Goal: Task Accomplishment & Management: Complete application form

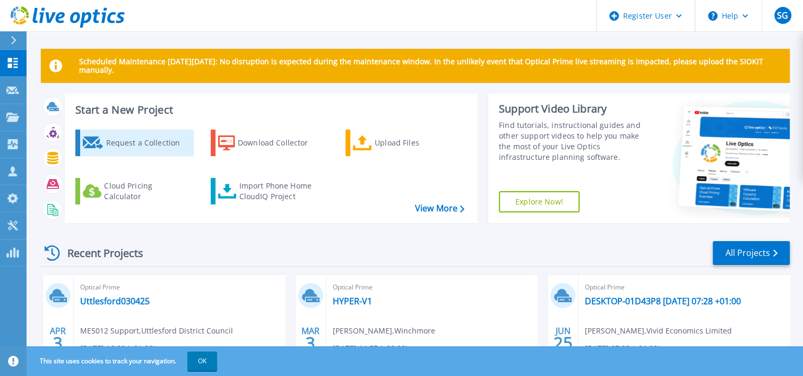
click at [123, 142] on div "Request a Collection" at bounding box center [148, 142] width 85 height 21
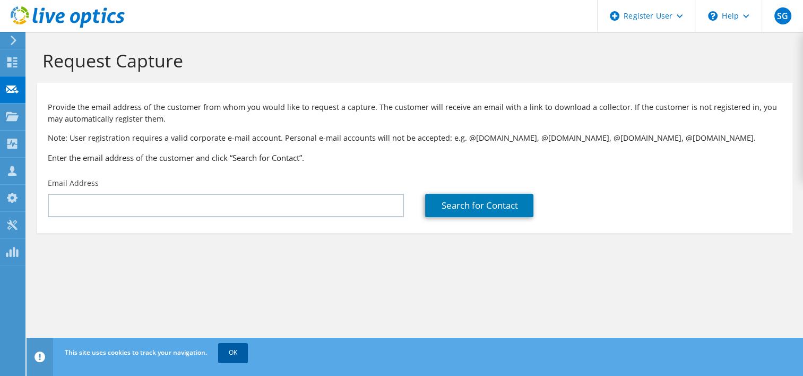
click at [232, 350] on link "OK" at bounding box center [233, 352] width 30 height 19
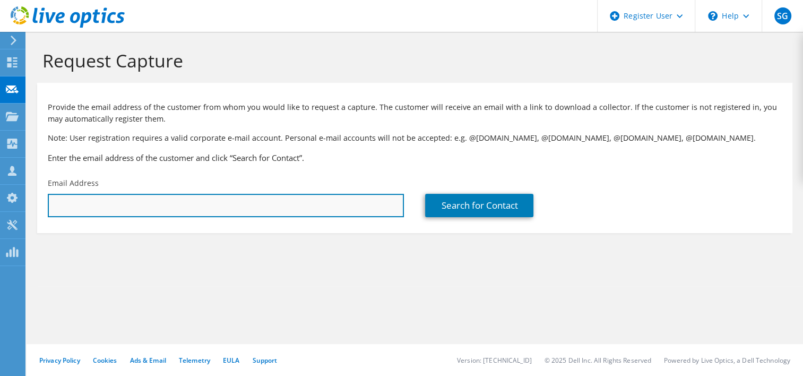
click at [157, 206] on input "text" at bounding box center [226, 205] width 356 height 23
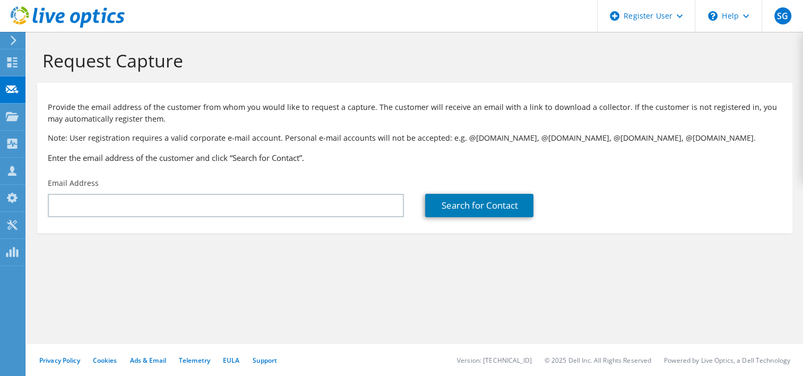
click at [537, 289] on div "Request Capture Provide the email address of the customer from whom you would l…" at bounding box center [415, 204] width 776 height 344
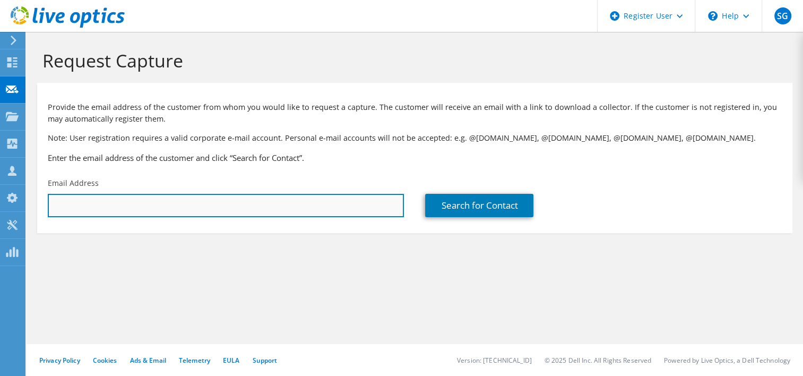
click at [172, 202] on input "text" at bounding box center [226, 205] width 356 height 23
paste input "kay.m@risedale.org.uk"
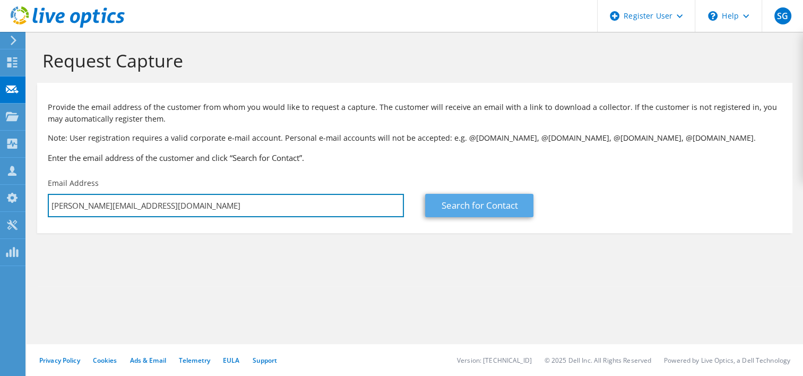
type input "kay.m@risedale.org.uk"
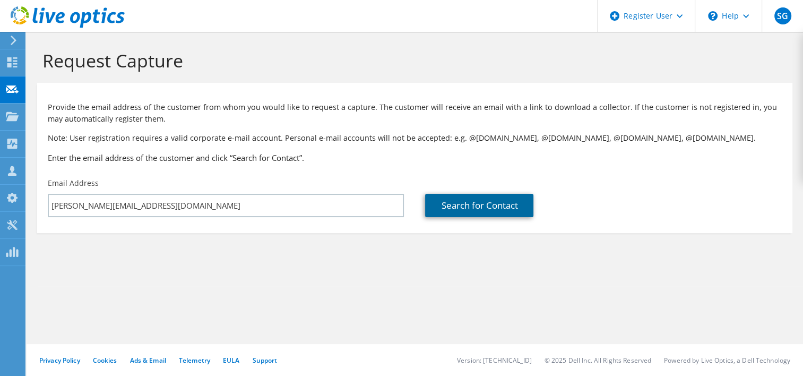
click at [471, 206] on link "Search for Contact" at bounding box center [479, 205] width 108 height 23
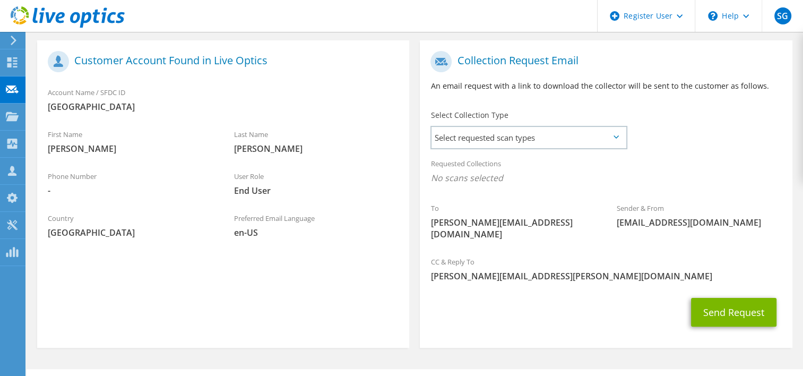
scroll to position [212, 0]
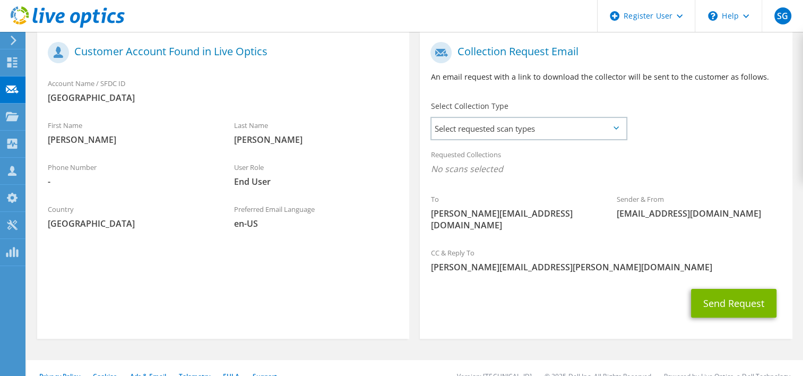
click at [615, 129] on icon at bounding box center [615, 127] width 5 height 3
click at [617, 127] on icon at bounding box center [615, 127] width 5 height 3
click at [616, 128] on icon at bounding box center [615, 127] width 5 height 3
click at [519, 127] on span "Select requested scan types" at bounding box center [528, 128] width 194 height 21
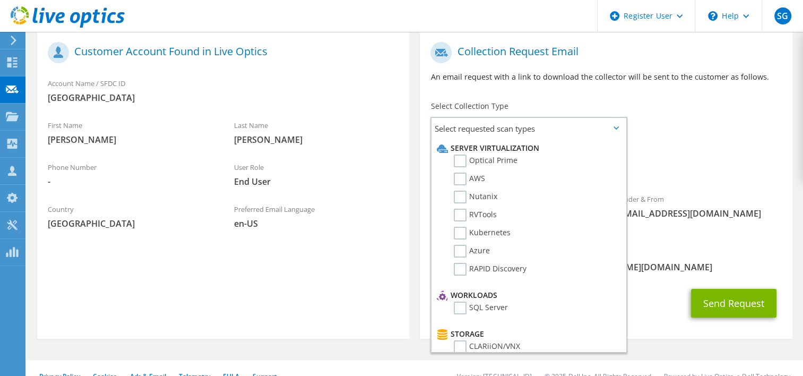
click at [714, 136] on div "To kay.m@risedale.org.uk Sender & From liveoptics@liveoptics.com" at bounding box center [606, 139] width 372 height 205
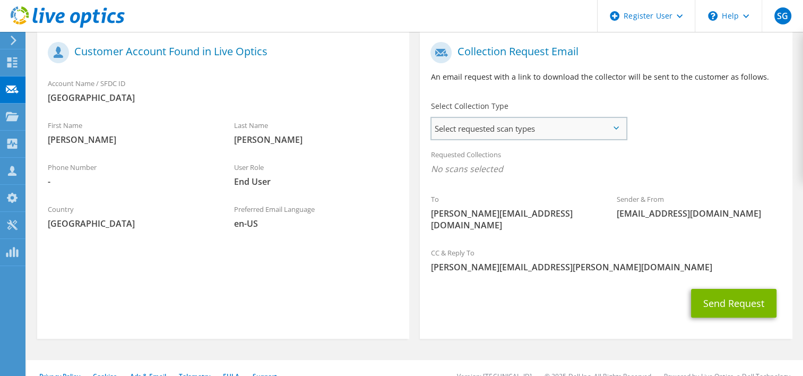
click at [616, 131] on span "Select requested scan types" at bounding box center [528, 128] width 194 height 21
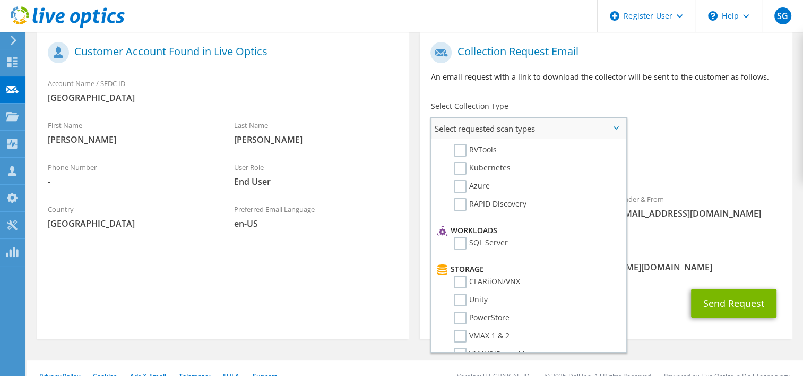
scroll to position [0, 0]
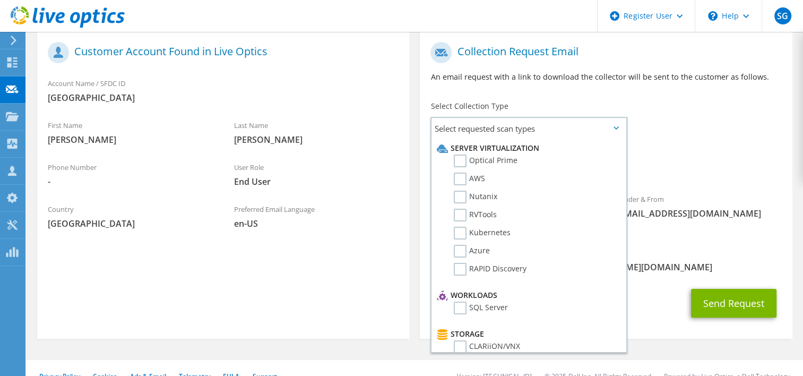
click at [707, 179] on div "Requested Collections No scans selected" at bounding box center [606, 162] width 372 height 39
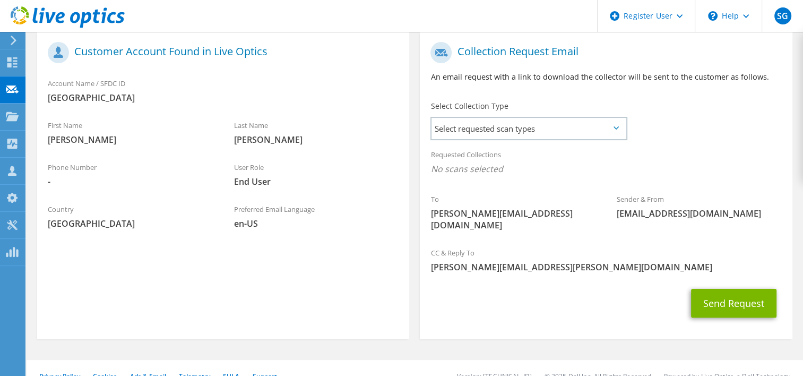
scroll to position [216, 0]
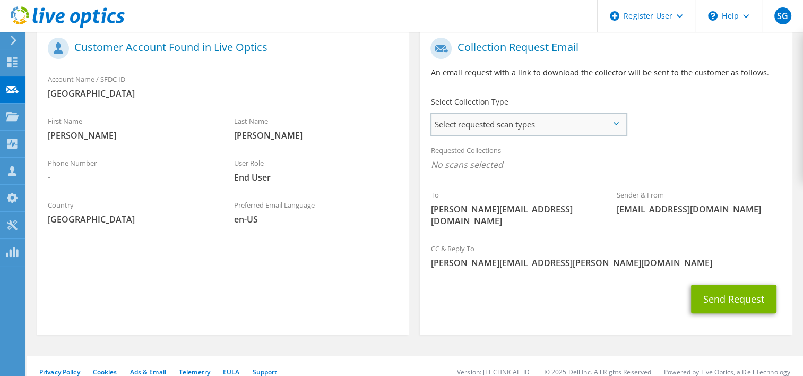
click at [592, 125] on span "Select requested scan types" at bounding box center [528, 124] width 194 height 21
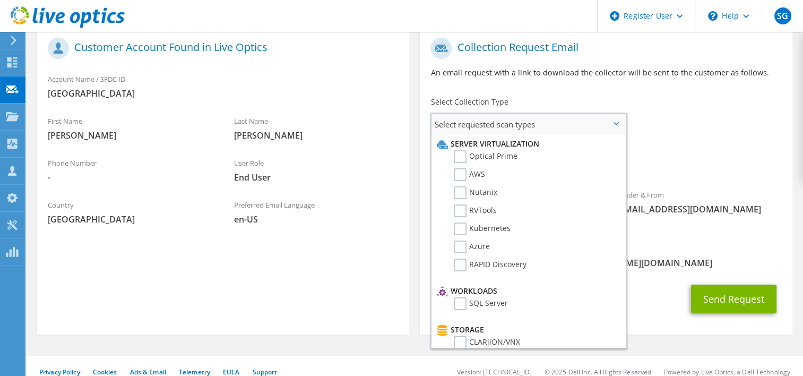
drag, startPoint x: 458, startPoint y: 157, endPoint x: 497, endPoint y: 174, distance: 42.1
click at [460, 157] on label "Optical Prime" at bounding box center [486, 156] width 64 height 13
click at [0, 0] on input "Optical Prime" at bounding box center [0, 0] width 0 height 0
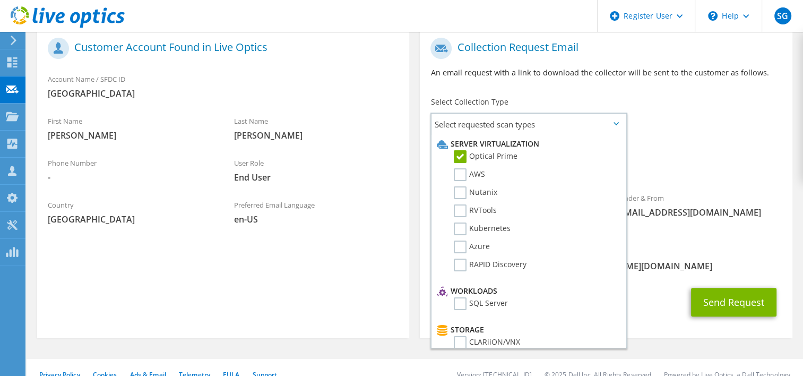
click at [753, 128] on div "To kay.m@risedale.org.uk Sender & From liveoptics@liveoptics.com" at bounding box center [606, 136] width 372 height 208
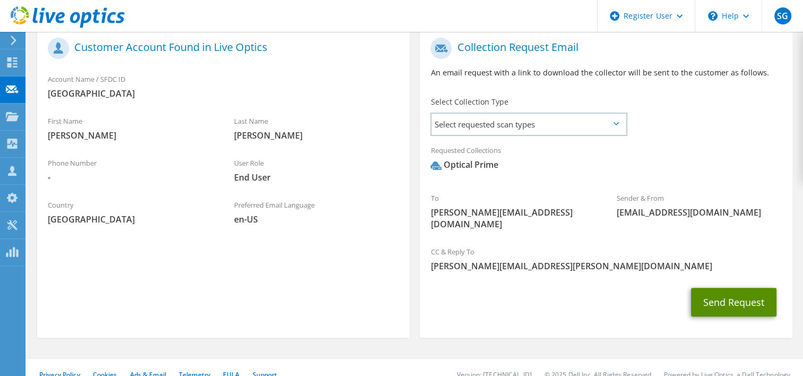
click at [729, 295] on button "Send Request" at bounding box center [733, 302] width 85 height 29
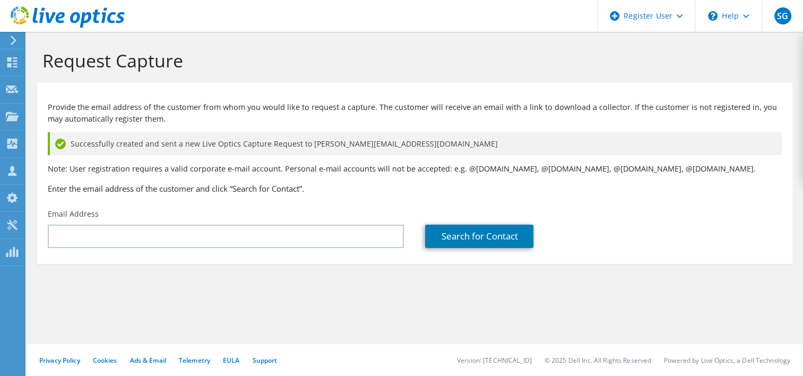
click at [8, 36] on div at bounding box center [12, 41] width 12 height 10
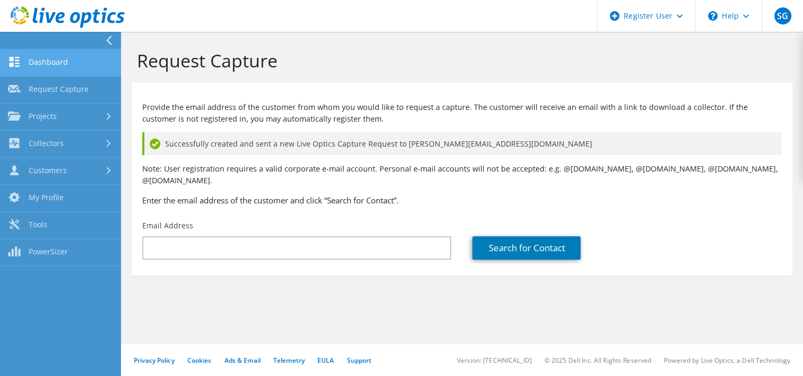
click at [59, 65] on link "Dashboard" at bounding box center [60, 62] width 121 height 27
